Goal: Information Seeking & Learning: Find specific fact

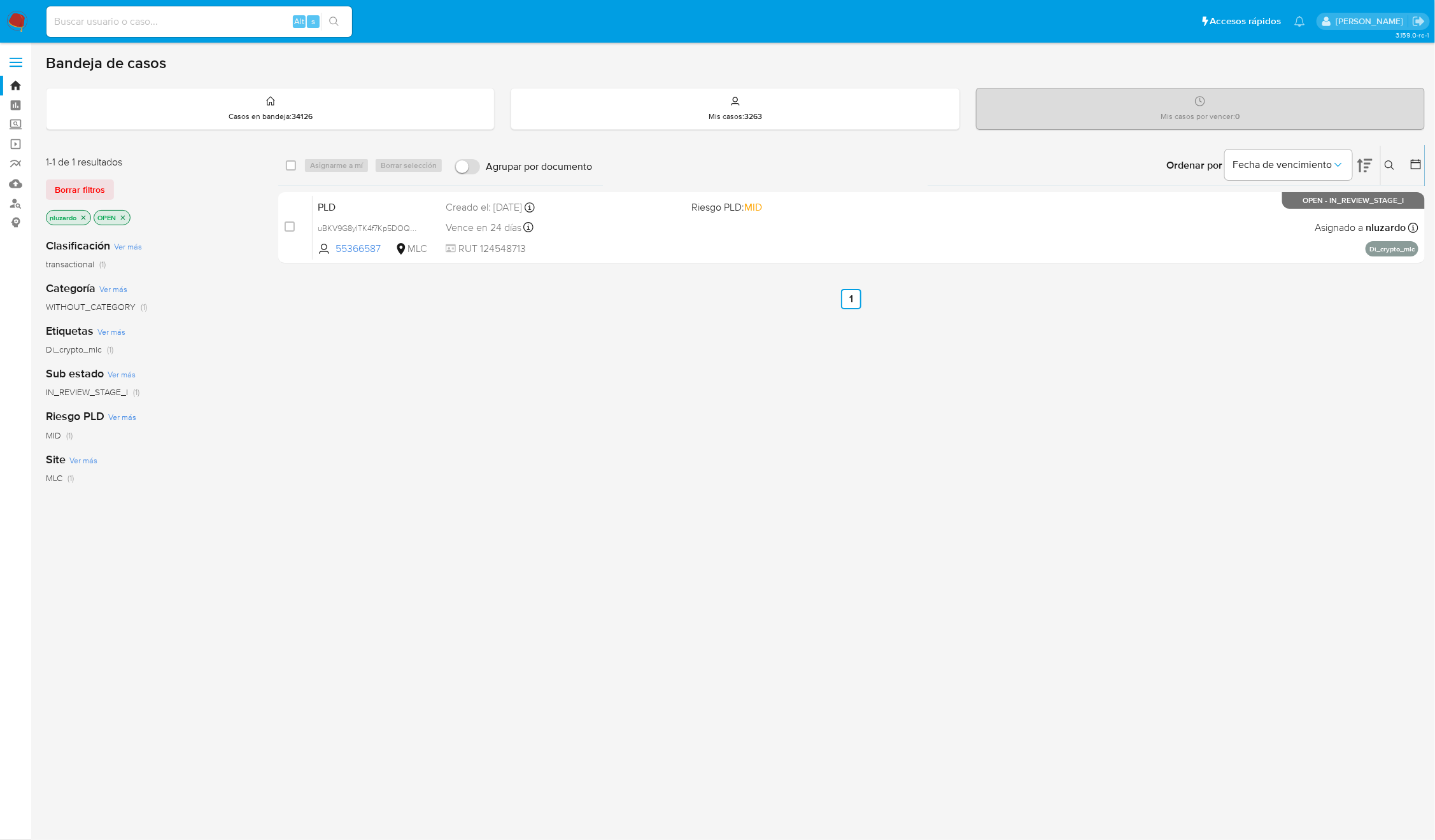
click at [1165, 626] on div "select-all-cases-checkbox Asignarme a mí Borrar selección Agrupar por documento…" at bounding box center [851, 433] width 1146 height 577
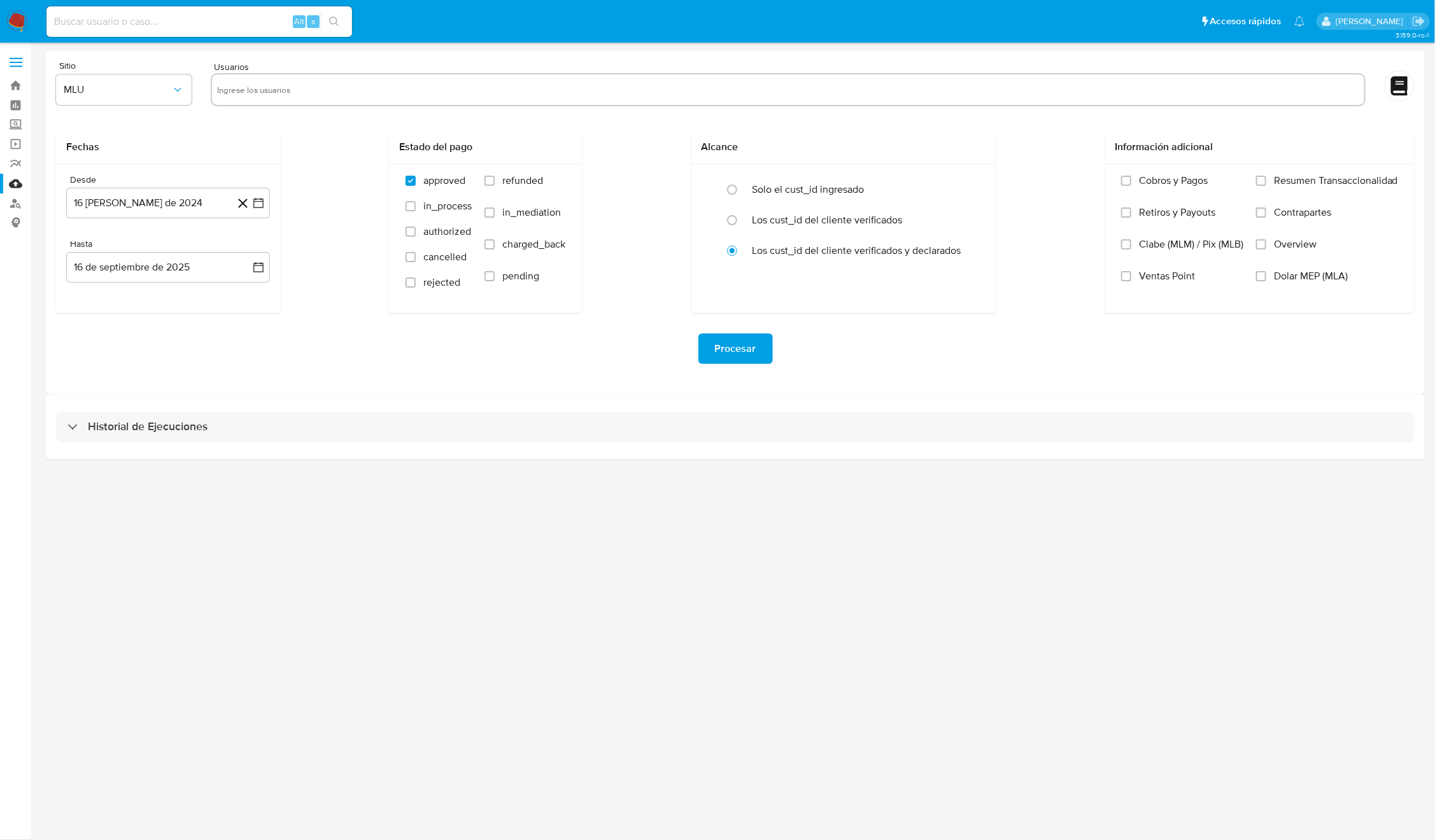
click at [1018, 614] on div "3.159.0-rc-1" at bounding box center [735, 441] width 1379 height 781
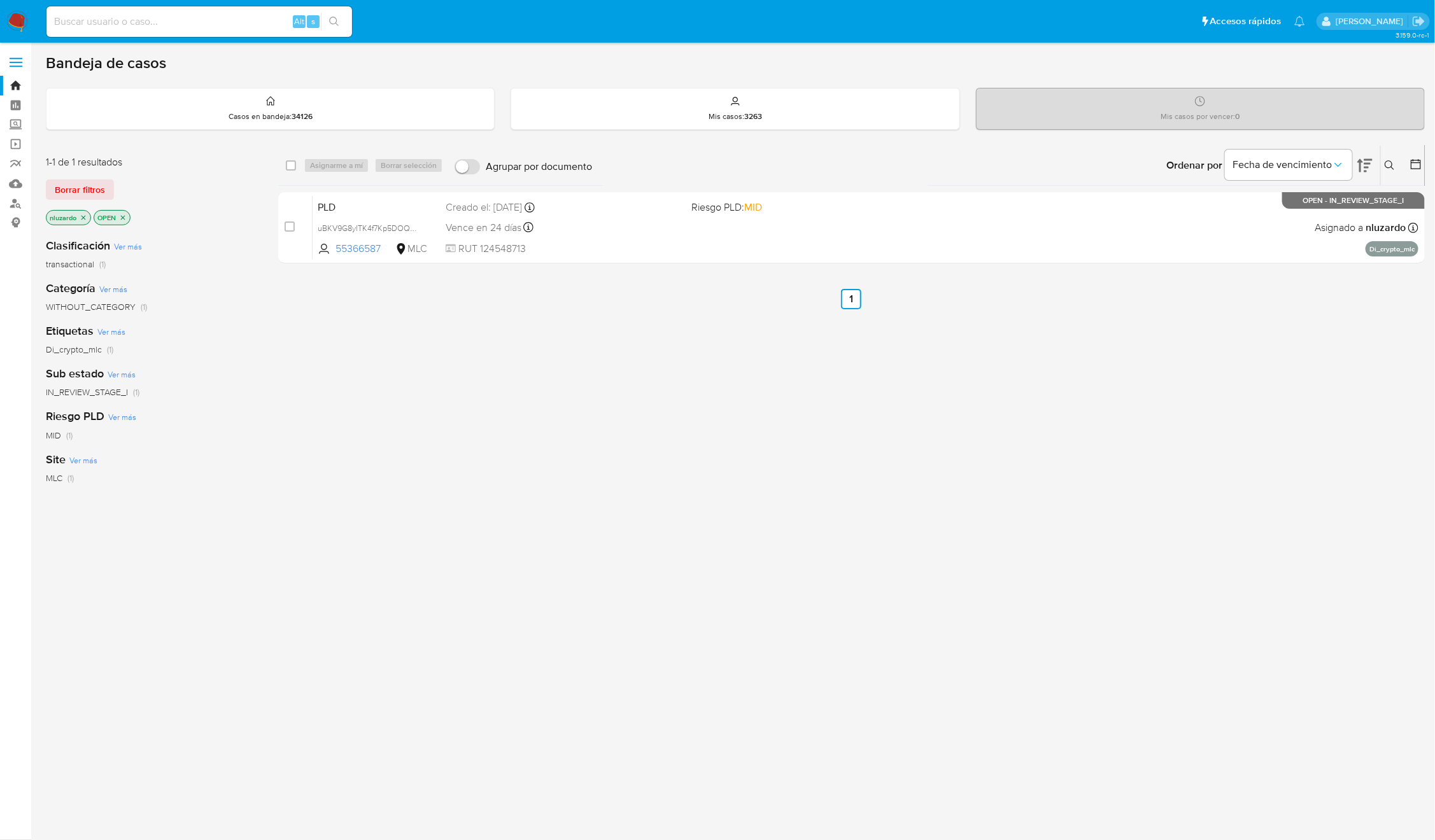
click at [682, 440] on div "select-all-cases-checkbox Asignarme a mí Borrar selección Agrupar por documento…" at bounding box center [851, 433] width 1146 height 577
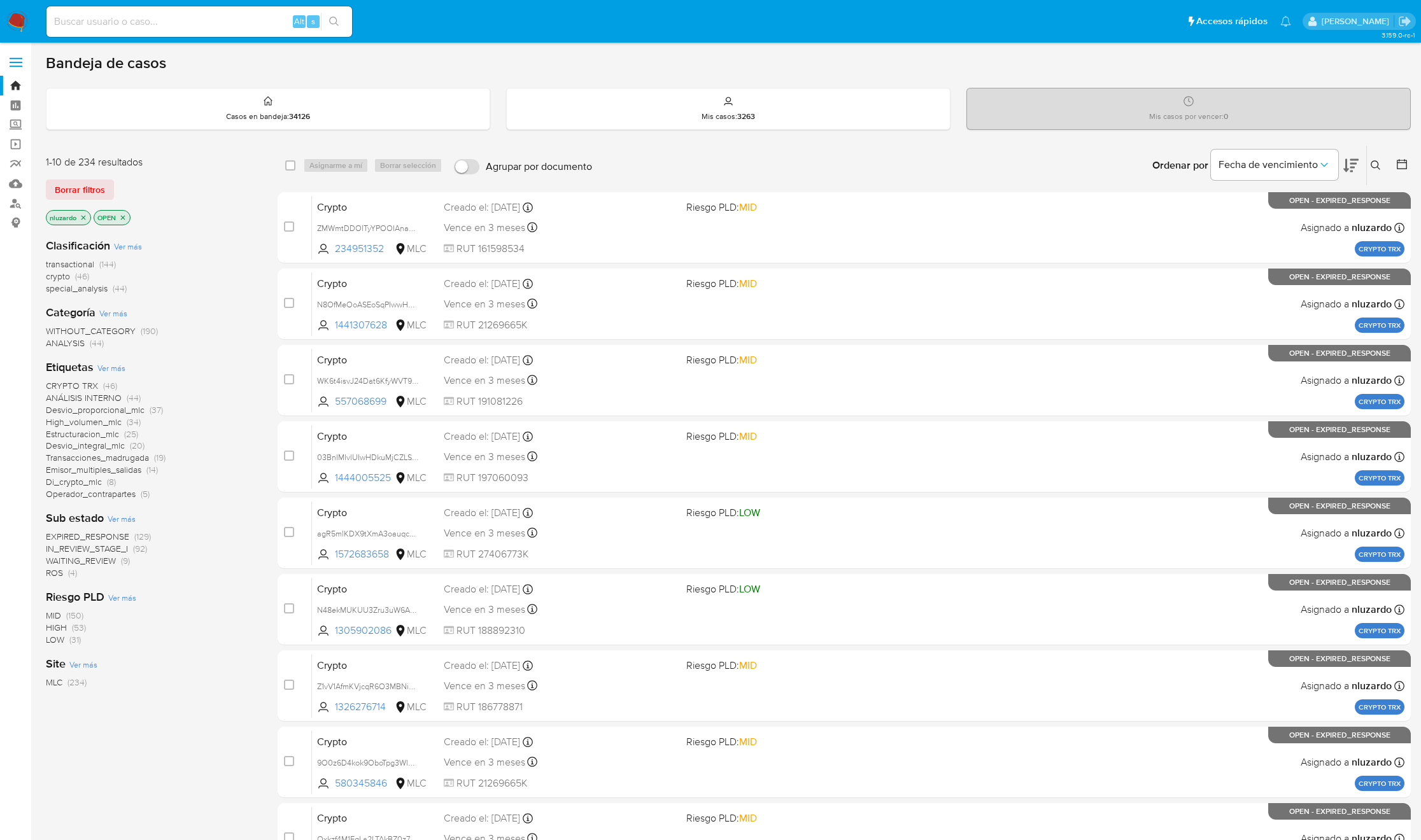
click at [229, 25] on input at bounding box center [199, 21] width 306 height 17
paste input "1038100639, 8407609"
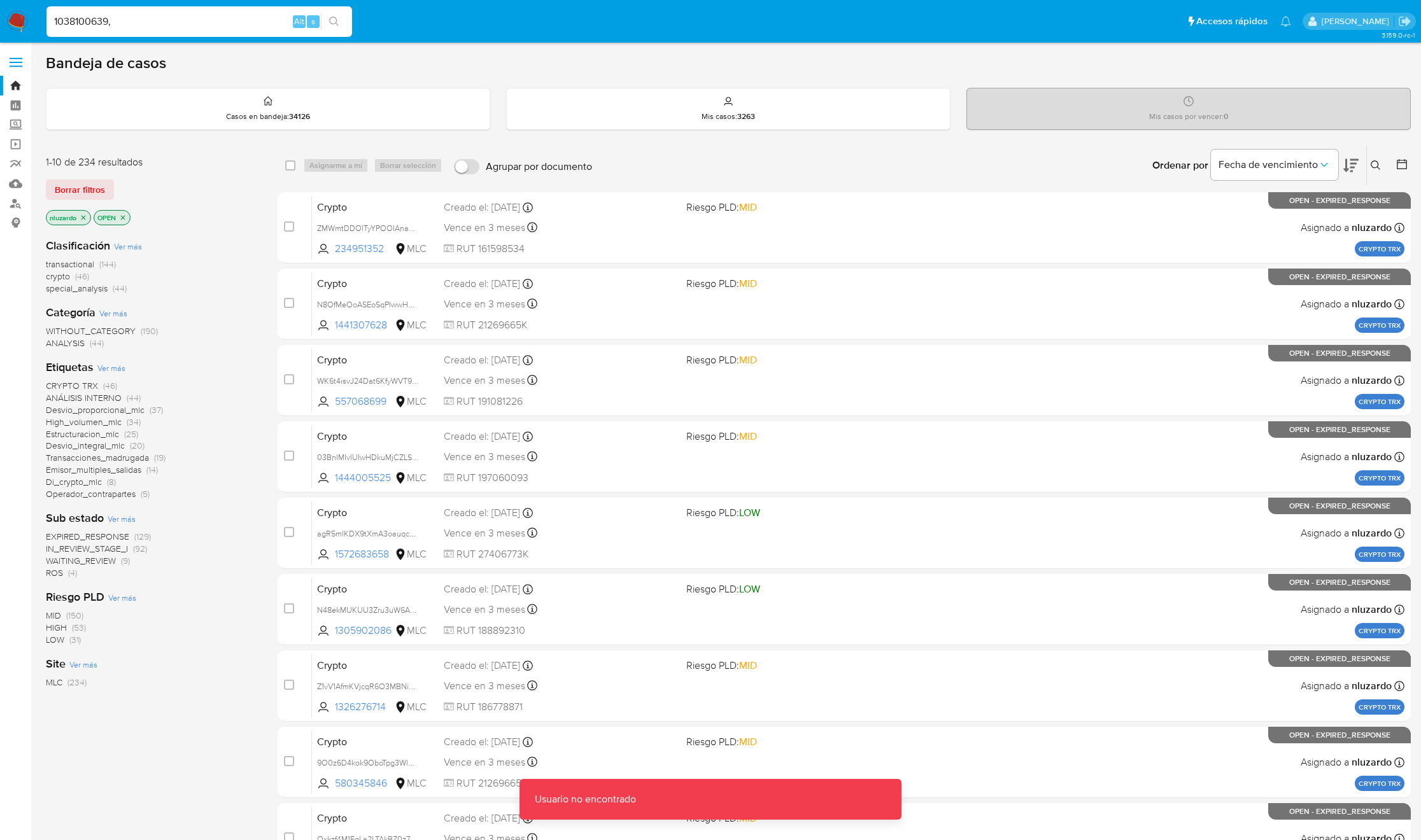
click at [220, 32] on div "1038100639, Alt s" at bounding box center [199, 21] width 306 height 30
click at [196, 19] on input "1038100639," at bounding box center [199, 21] width 306 height 17
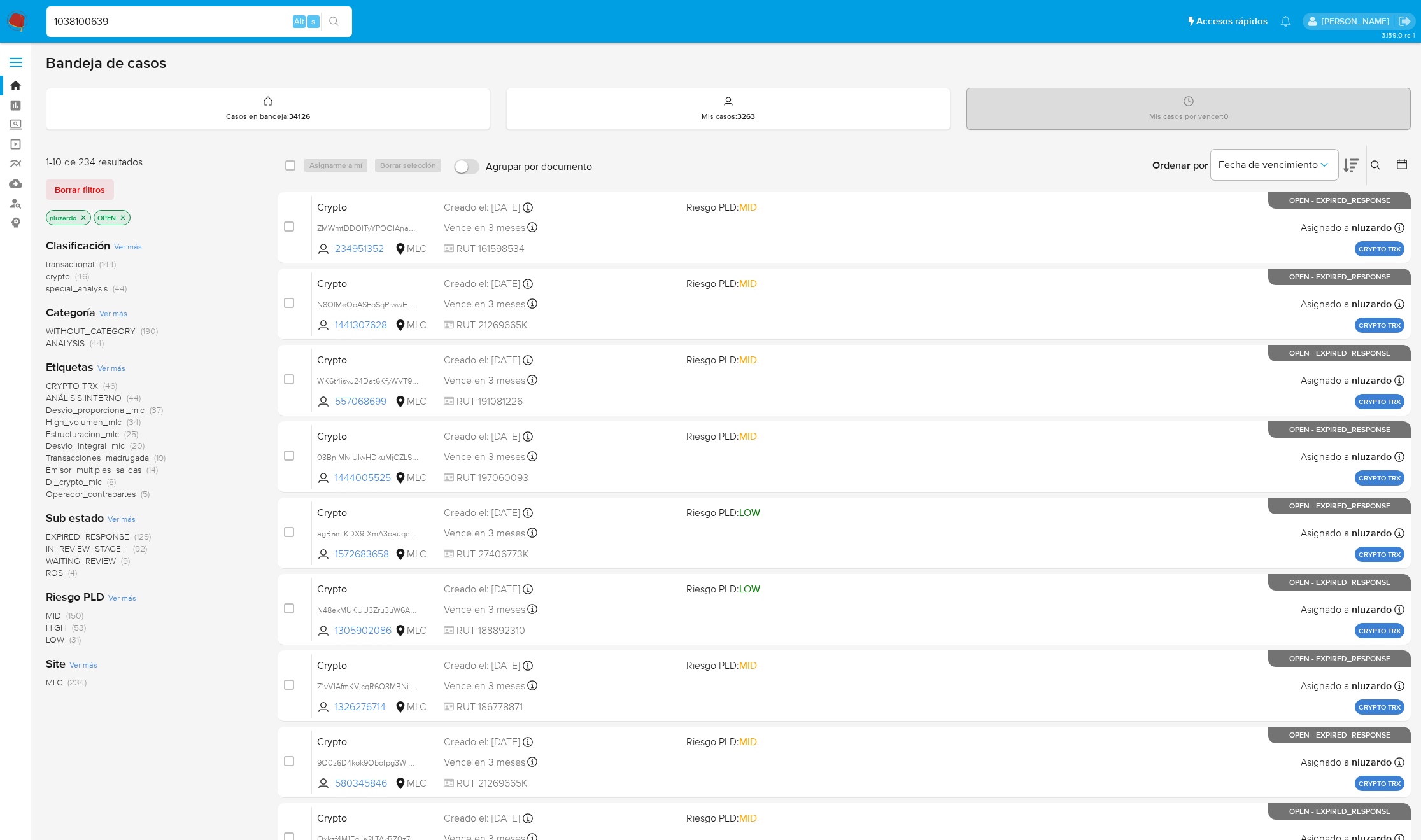
type input "1038100639"
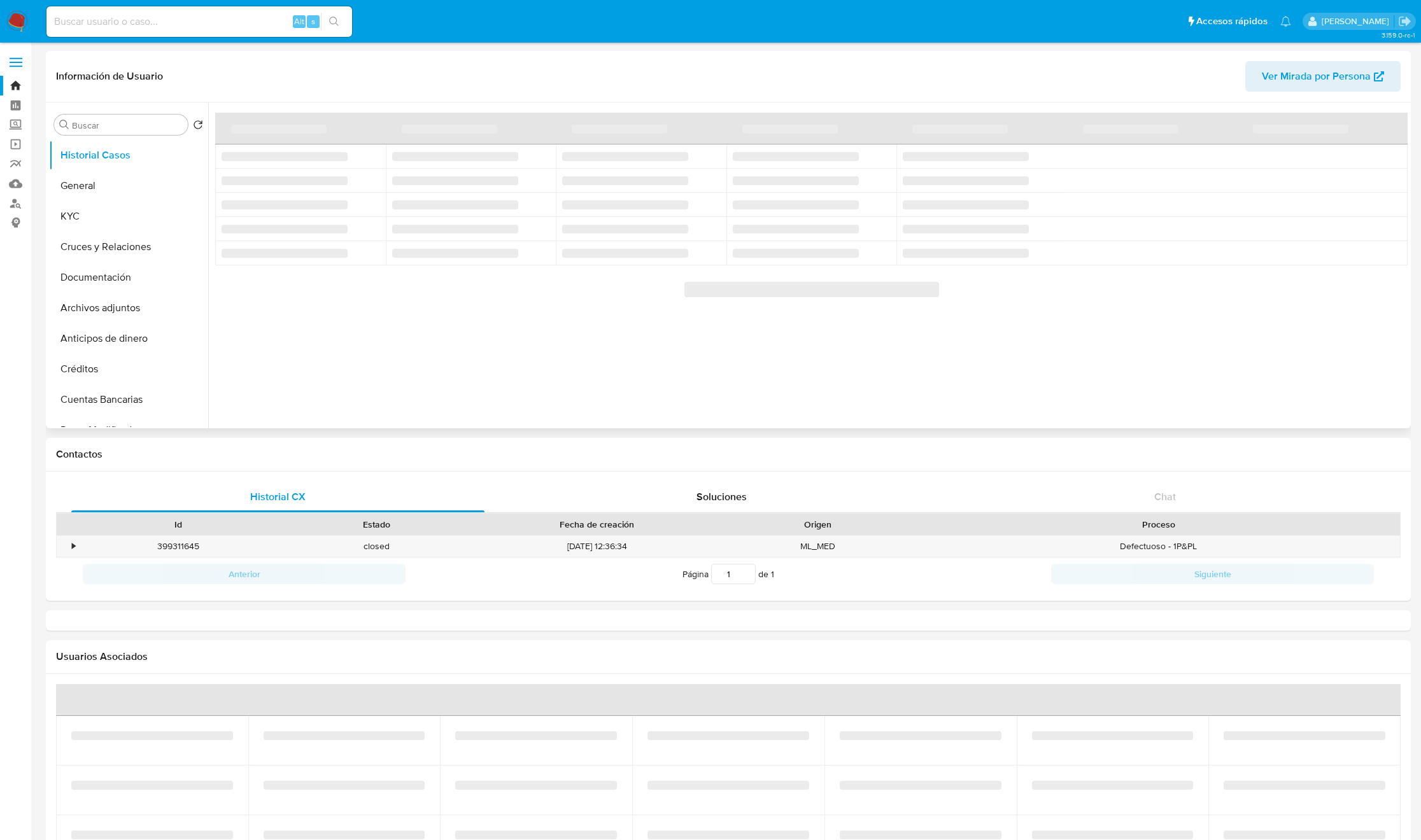
select select "10"
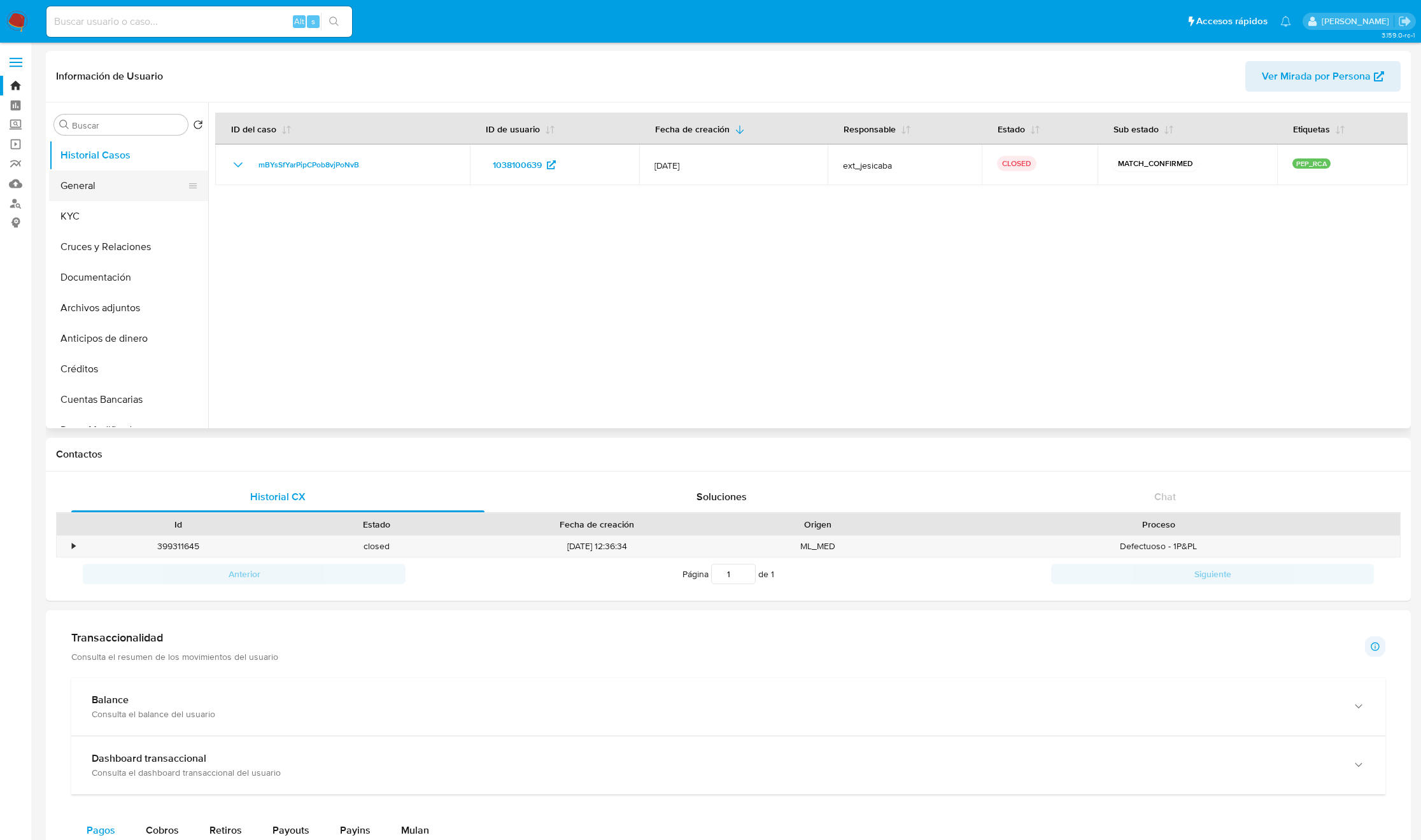
click at [93, 196] on button "General" at bounding box center [122, 185] width 149 height 30
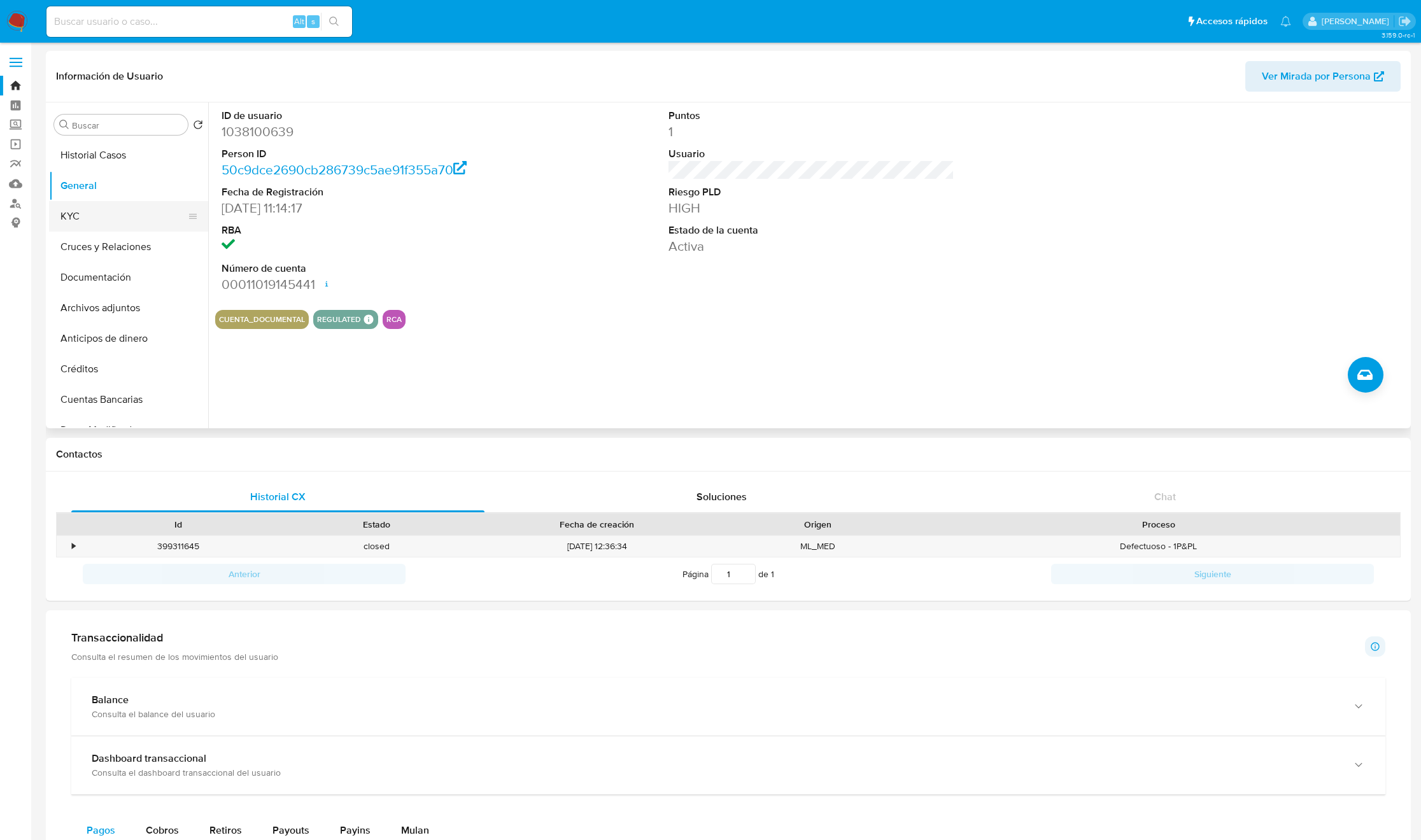
click at [98, 227] on button "KYC" at bounding box center [122, 216] width 149 height 30
